Goal: Task Accomplishment & Management: Manage account settings

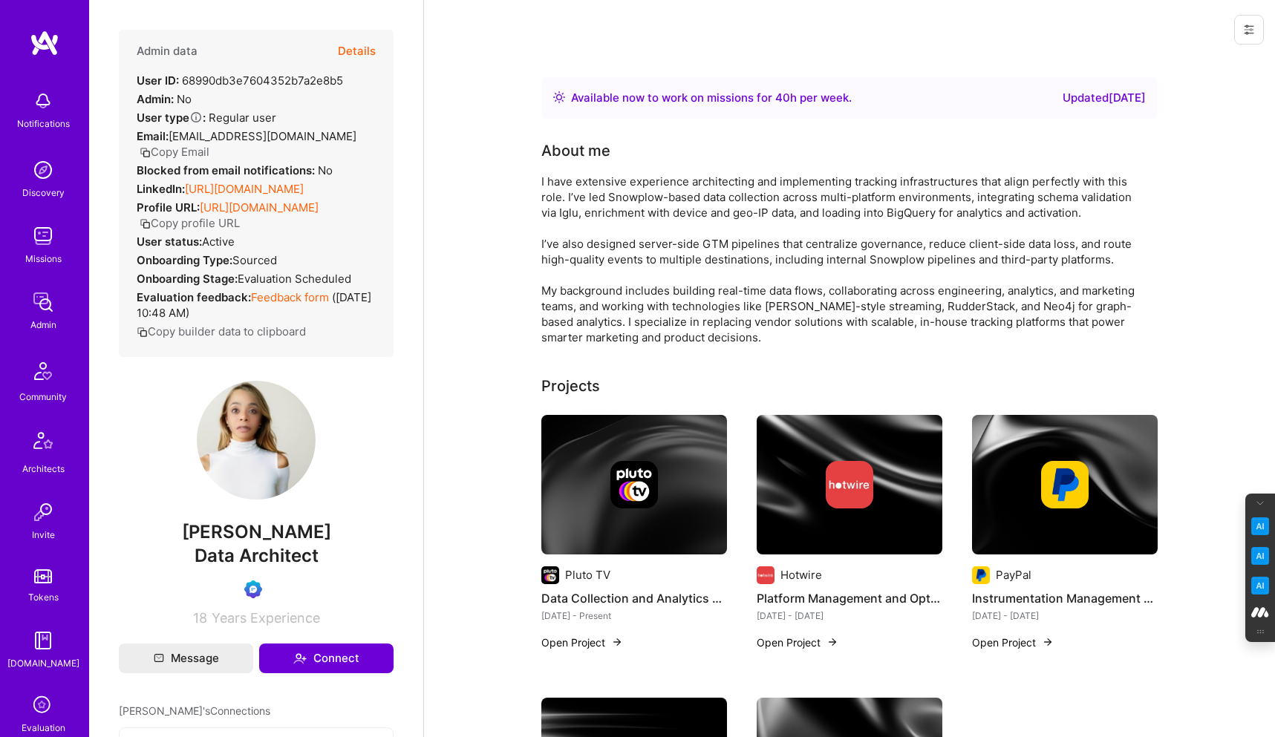
click at [1253, 24] on icon at bounding box center [1249, 30] width 12 height 12
click at [1156, 61] on button "Login as Krista" at bounding box center [1185, 64] width 157 height 38
